Goal: Information Seeking & Learning: Learn about a topic

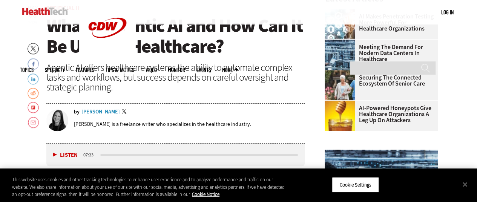
scroll to position [255, 0]
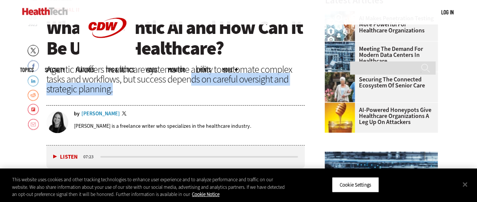
drag, startPoint x: 187, startPoint y: 81, endPoint x: 188, endPoint y: 90, distance: 9.1
click at [188, 90] on div "Agentic AI offers healthcare systems the ability to automate complex tasks and …" at bounding box center [175, 78] width 258 height 29
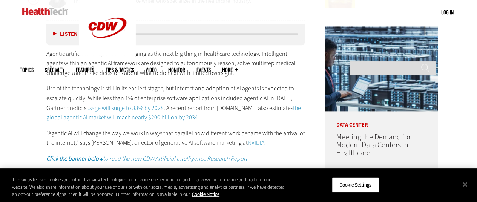
scroll to position [380, 0]
click at [464, 186] on button "Close" at bounding box center [464, 184] width 17 height 17
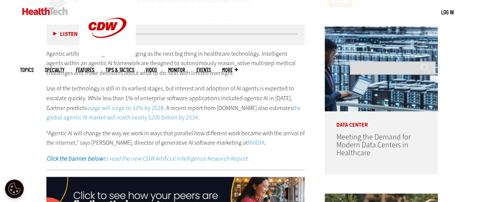
click at [98, 52] on p "Agentic artificial intelligence is emerging as the next big thing in healthcare…" at bounding box center [175, 63] width 258 height 29
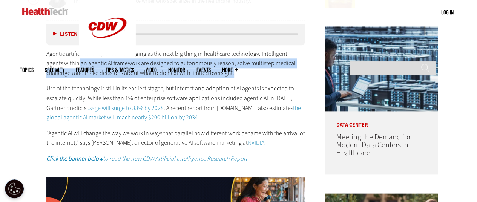
drag, startPoint x: 61, startPoint y: 65, endPoint x: 216, endPoint y: 75, distance: 154.4
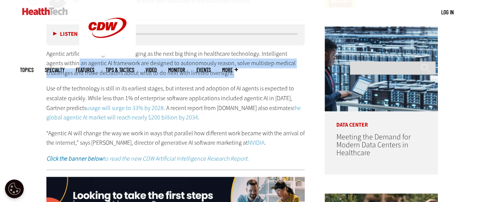
click at [216, 75] on p "Agentic artificial intelligence is emerging as the next big thing in healthcare…" at bounding box center [175, 63] width 258 height 29
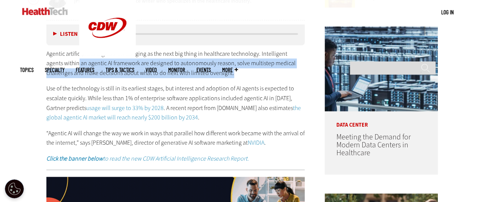
click at [216, 75] on p "Agentic artificial intelligence is emerging as the next big thing in healthcare…" at bounding box center [175, 63] width 258 height 29
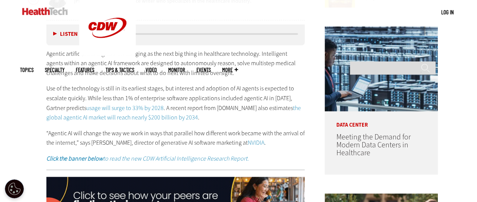
click at [85, 92] on p "Use of the technology is still in its earliest stages, but interest and adoptio…" at bounding box center [175, 103] width 258 height 38
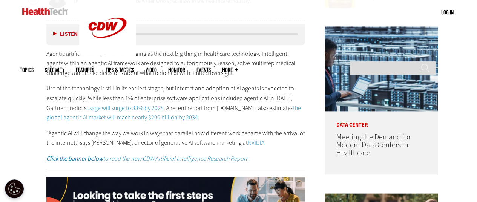
click at [83, 139] on p "“Agentic AI will change the way we work in ways that parallel how different wor…" at bounding box center [175, 137] width 258 height 19
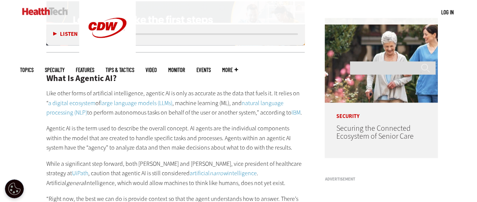
scroll to position [558, 0]
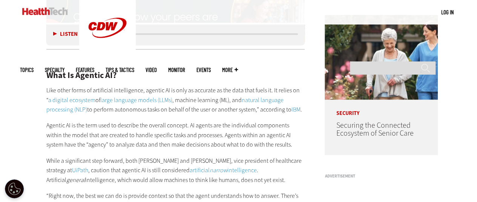
click at [176, 131] on p "Agentic AI is the term used to describe the overall concept. AI agents are the …" at bounding box center [175, 135] width 258 height 29
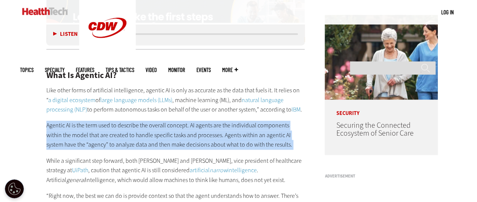
click at [176, 131] on p "Agentic AI is the term used to describe the overall concept. AI agents are the …" at bounding box center [175, 135] width 258 height 29
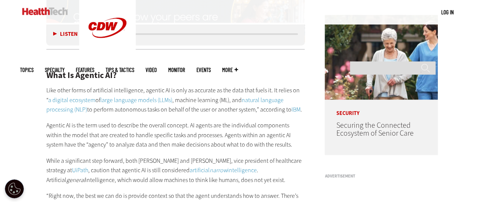
click at [99, 144] on p "Agentic AI is the term used to describe the overall concept. AI agents are the …" at bounding box center [175, 135] width 258 height 29
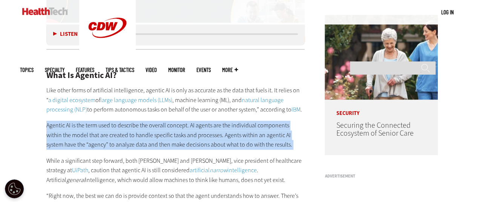
click at [99, 144] on p "Agentic AI is the term used to describe the overall concept. AI agents are the …" at bounding box center [175, 135] width 258 height 29
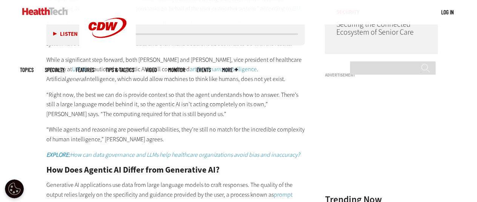
scroll to position [662, 0]
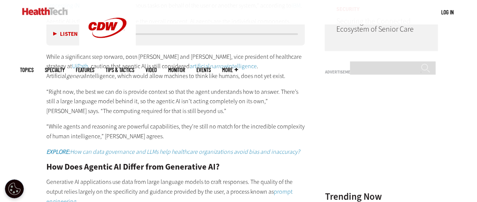
click at [126, 110] on p "“Right now, the best we can do is provide context so that the agent understands…" at bounding box center [175, 101] width 258 height 29
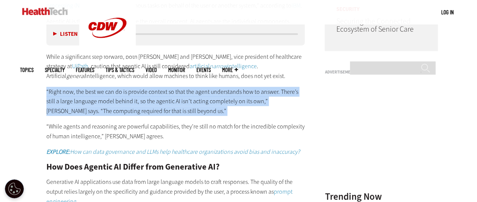
click at [126, 110] on p "“Right now, the best we can do is provide context so that the agent understands…" at bounding box center [175, 101] width 258 height 29
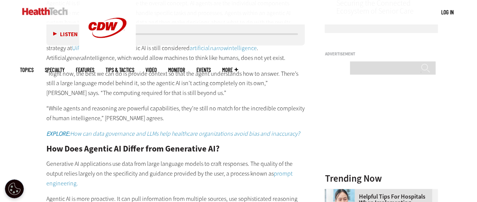
scroll to position [681, 0]
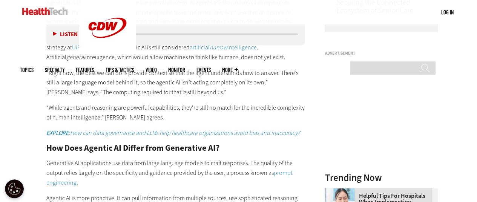
click at [126, 110] on p "“While agents and reasoning are powerful capabilities, they’re still no match f…" at bounding box center [175, 111] width 258 height 19
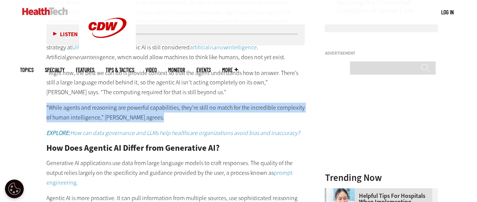
click at [126, 110] on p "“While agents and reasoning are powerful capabilities, they’re still no match f…" at bounding box center [175, 111] width 258 height 19
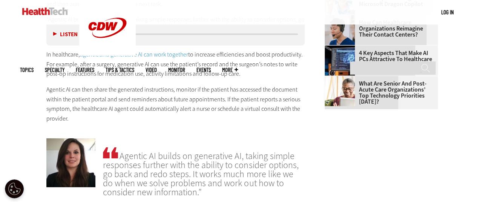
scroll to position [897, 0]
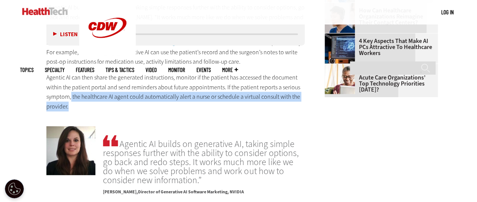
drag, startPoint x: 71, startPoint y: 98, endPoint x: 73, endPoint y: 107, distance: 9.3
click at [73, 107] on p "Agentic AI can then share the generated instructions, monitor if the patient ha…" at bounding box center [175, 92] width 258 height 38
drag, startPoint x: 73, startPoint y: 107, endPoint x: 72, endPoint y: 98, distance: 9.1
click at [72, 98] on p "Agentic AI can then share the generated instructions, monitor if the patient ha…" at bounding box center [175, 92] width 258 height 38
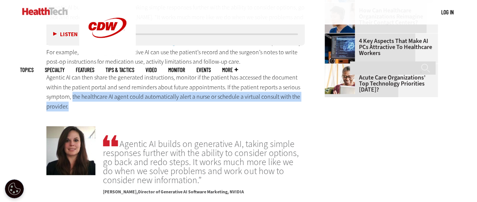
click at [72, 98] on p "Agentic AI can then share the generated instructions, monitor if the patient ha…" at bounding box center [175, 92] width 258 height 38
drag, startPoint x: 72, startPoint y: 98, endPoint x: 72, endPoint y: 102, distance: 4.1
click at [72, 102] on p "Agentic AI can then share the generated instructions, monitor if the patient ha…" at bounding box center [175, 92] width 258 height 38
drag, startPoint x: 68, startPoint y: 108, endPoint x: 71, endPoint y: 96, distance: 12.5
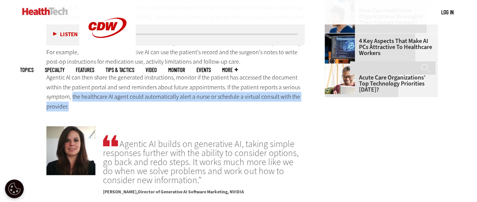
click at [71, 96] on p "Agentic AI can then share the generated instructions, monitor if the patient ha…" at bounding box center [175, 92] width 258 height 38
drag, startPoint x: 71, startPoint y: 96, endPoint x: 71, endPoint y: 103, distance: 6.8
click at [71, 103] on p "Agentic AI can then share the generated instructions, monitor if the patient ha…" at bounding box center [175, 92] width 258 height 38
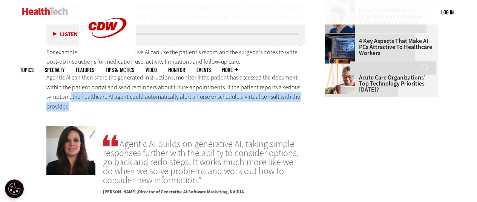
drag, startPoint x: 71, startPoint y: 103, endPoint x: 71, endPoint y: 97, distance: 6.0
click at [71, 97] on p "Agentic AI can then share the generated instructions, monitor if the patient ha…" at bounding box center [175, 92] width 258 height 38
drag, startPoint x: 72, startPoint y: 96, endPoint x: 69, endPoint y: 105, distance: 9.3
click at [69, 105] on p "Agentic AI can then share the generated instructions, monitor if the patient ha…" at bounding box center [175, 92] width 258 height 38
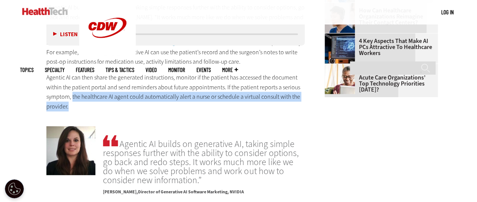
click at [69, 105] on p "Agentic AI can then share the generated instructions, monitor if the patient ha…" at bounding box center [175, 92] width 258 height 38
drag, startPoint x: 69, startPoint y: 105, endPoint x: 72, endPoint y: 97, distance: 8.2
click at [72, 97] on p "Agentic AI can then share the generated instructions, monitor if the patient ha…" at bounding box center [175, 92] width 258 height 38
drag, startPoint x: 72, startPoint y: 97, endPoint x: 70, endPoint y: 104, distance: 6.9
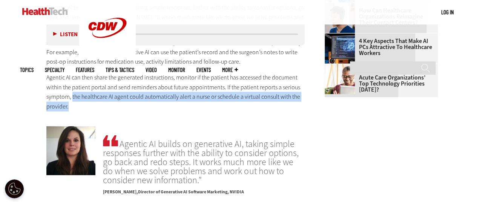
click at [70, 104] on p "Agentic AI can then share the generated instructions, monitor if the patient ha…" at bounding box center [175, 92] width 258 height 38
drag, startPoint x: 70, startPoint y: 104, endPoint x: 71, endPoint y: 97, distance: 7.2
click at [71, 97] on p "Agentic AI can then share the generated instructions, monitor if the patient ha…" at bounding box center [175, 92] width 258 height 38
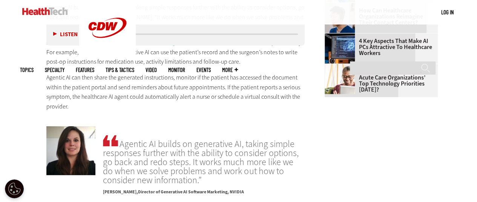
click at [140, 104] on p "Agentic AI can then share the generated instructions, monitor if the patient ha…" at bounding box center [175, 92] width 258 height 38
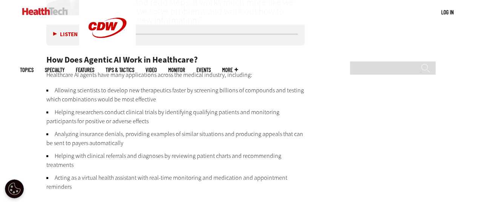
scroll to position [1056, 0]
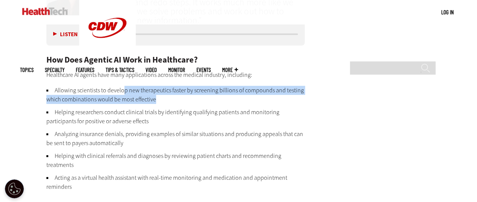
drag, startPoint x: 159, startPoint y: 98, endPoint x: 124, endPoint y: 82, distance: 38.4
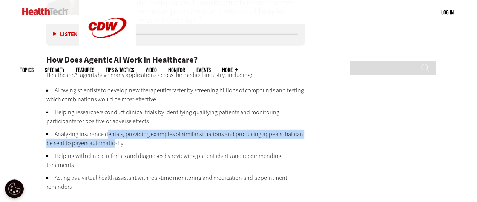
drag, startPoint x: 113, startPoint y: 138, endPoint x: 107, endPoint y: 130, distance: 10.3
click at [107, 130] on li "Analyzing insurance denials, providing examples of similar situations and produ…" at bounding box center [175, 139] width 258 height 18
drag, startPoint x: 123, startPoint y: 133, endPoint x: 125, endPoint y: 140, distance: 7.4
click at [125, 140] on li "Analyzing insurance denials, providing examples of similar situations and produ…" at bounding box center [175, 139] width 258 height 18
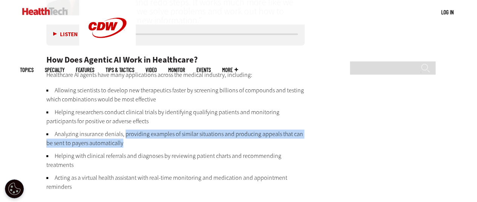
click at [125, 140] on li "Analyzing insurance denials, providing examples of similar situations and produ…" at bounding box center [175, 139] width 258 height 18
drag, startPoint x: 125, startPoint y: 140, endPoint x: 124, endPoint y: 128, distance: 12.2
click at [124, 128] on ul "Allowing scientists to develop new therapeutics faster by screening billions of…" at bounding box center [175, 138] width 258 height 105
drag, startPoint x: 124, startPoint y: 131, endPoint x: 124, endPoint y: 140, distance: 8.3
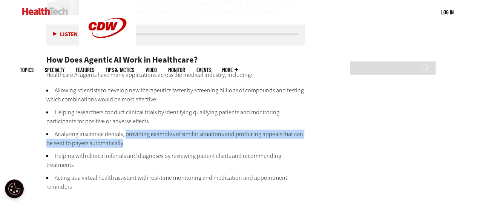
click at [124, 140] on li "Analyzing insurance denials, providing examples of similar situations and produ…" at bounding box center [175, 139] width 258 height 18
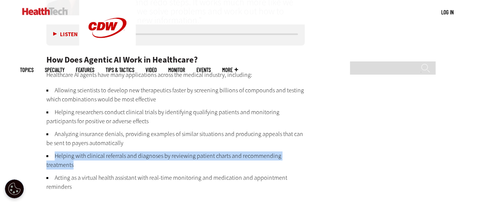
drag, startPoint x: 146, startPoint y: 165, endPoint x: 38, endPoint y: 150, distance: 108.8
click at [38, 150] on article "[DATE] Twitter Facebook LinkedIn Reddit Flipboard Email Artificial Intelligence…" at bounding box center [168, 16] width 274 height 1622
drag, startPoint x: 80, startPoint y: 187, endPoint x: 40, endPoint y: 169, distance: 43.5
click at [40, 169] on article "[DATE] Twitter Facebook LinkedIn Reddit Flipboard Email Artificial Intelligence…" at bounding box center [168, 16] width 274 height 1622
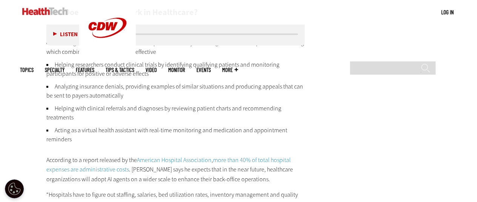
scroll to position [1176, 0]
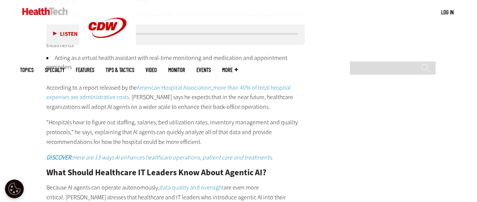
click at [165, 103] on p "According to a report released by the American Hospital Association , more than…" at bounding box center [175, 97] width 258 height 29
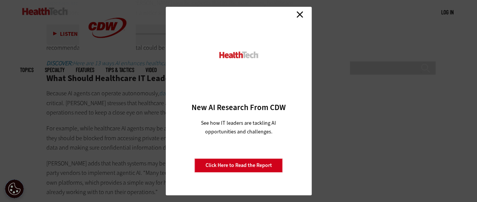
scroll to position [1274, 0]
click at [300, 15] on link "Close" at bounding box center [299, 14] width 11 height 11
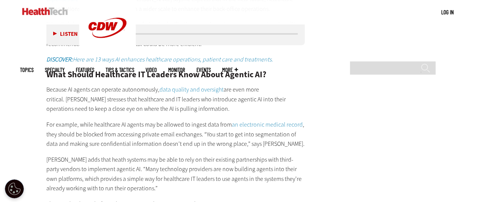
click at [112, 139] on p "For example, while healthcare AI agents may be allowed to ingest data from an e…" at bounding box center [175, 134] width 258 height 29
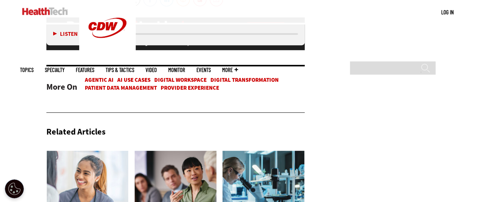
scroll to position [1622, 0]
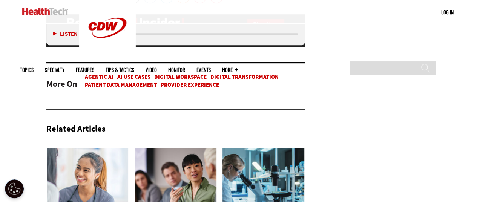
click at [282, 110] on div "More On Agentic AI AI Use Cases Digital Workspace Digital Transformation Patien…" at bounding box center [175, 86] width 258 height 48
